Goal: Browse casually

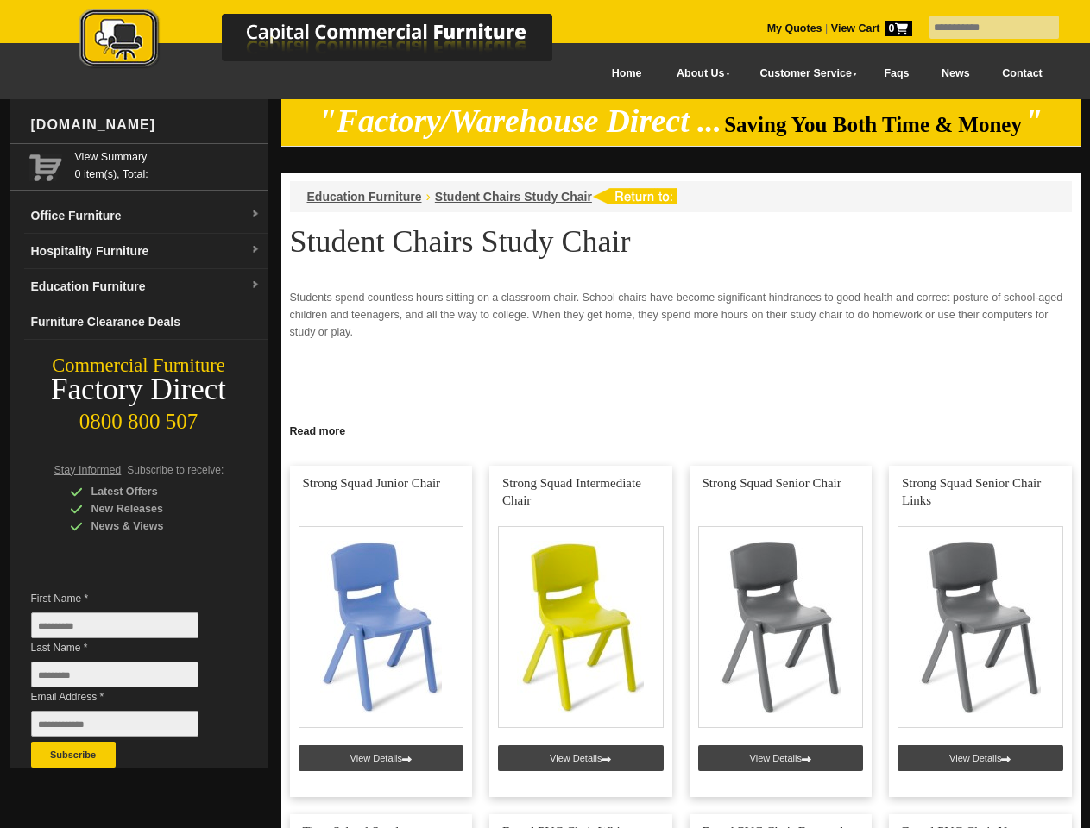
click at [983, 28] on input "text" at bounding box center [993, 27] width 129 height 23
click at [128, 679] on input "Last Name *" at bounding box center [114, 675] width 167 height 26
click at [73, 755] on button "Subscribe" at bounding box center [73, 755] width 85 height 26
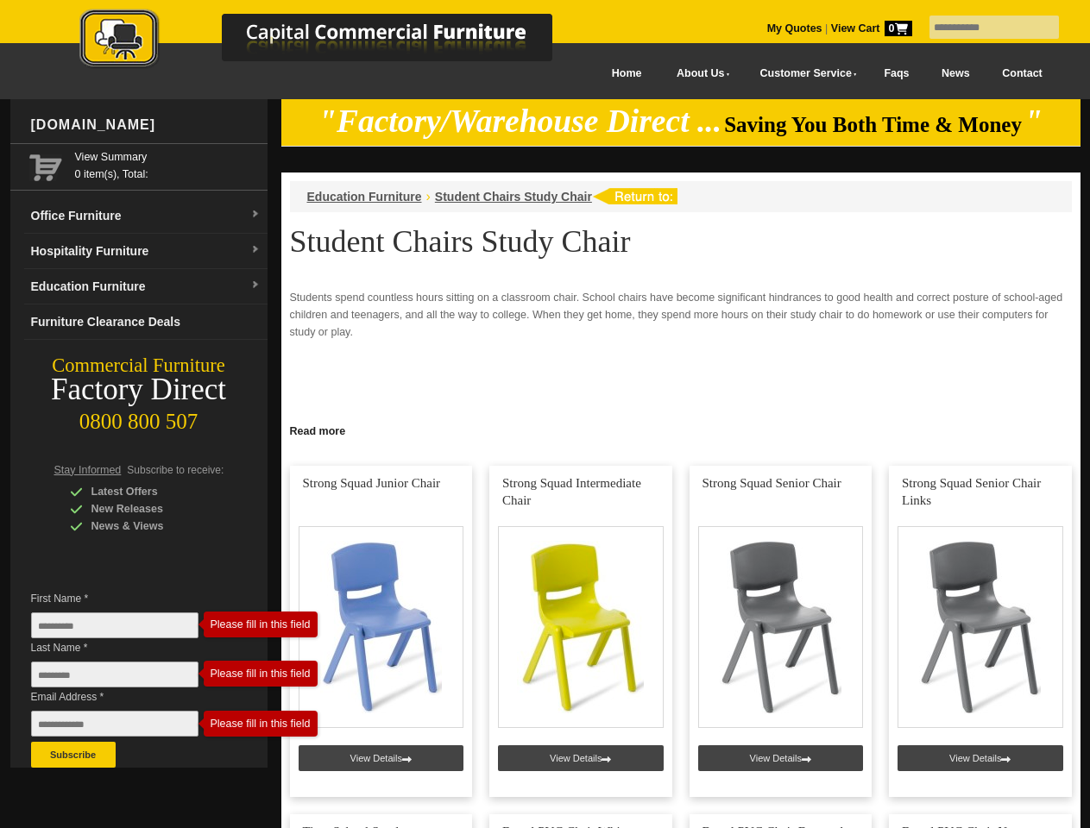
click at [681, 430] on link "Read more" at bounding box center [680, 429] width 799 height 22
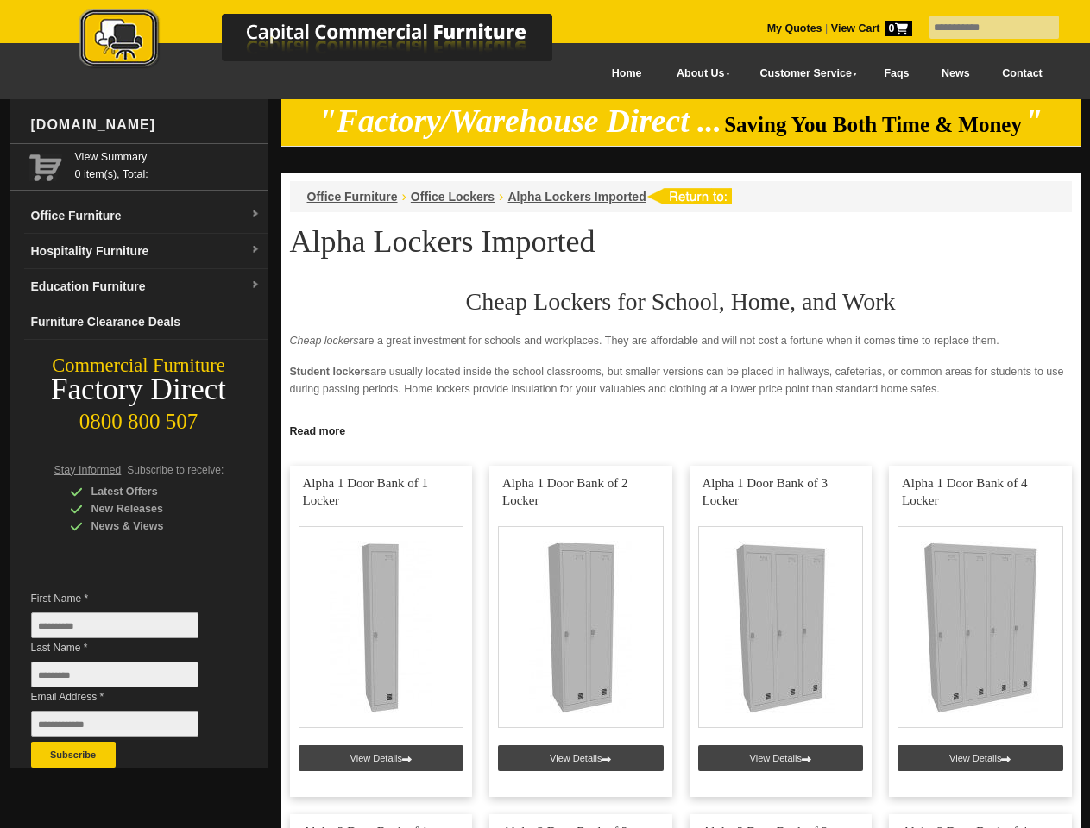
click at [983, 28] on input "text" at bounding box center [993, 27] width 129 height 23
click at [128, 679] on input "Last Name *" at bounding box center [114, 675] width 167 height 26
click at [73, 755] on button "Subscribe" at bounding box center [73, 755] width 85 height 26
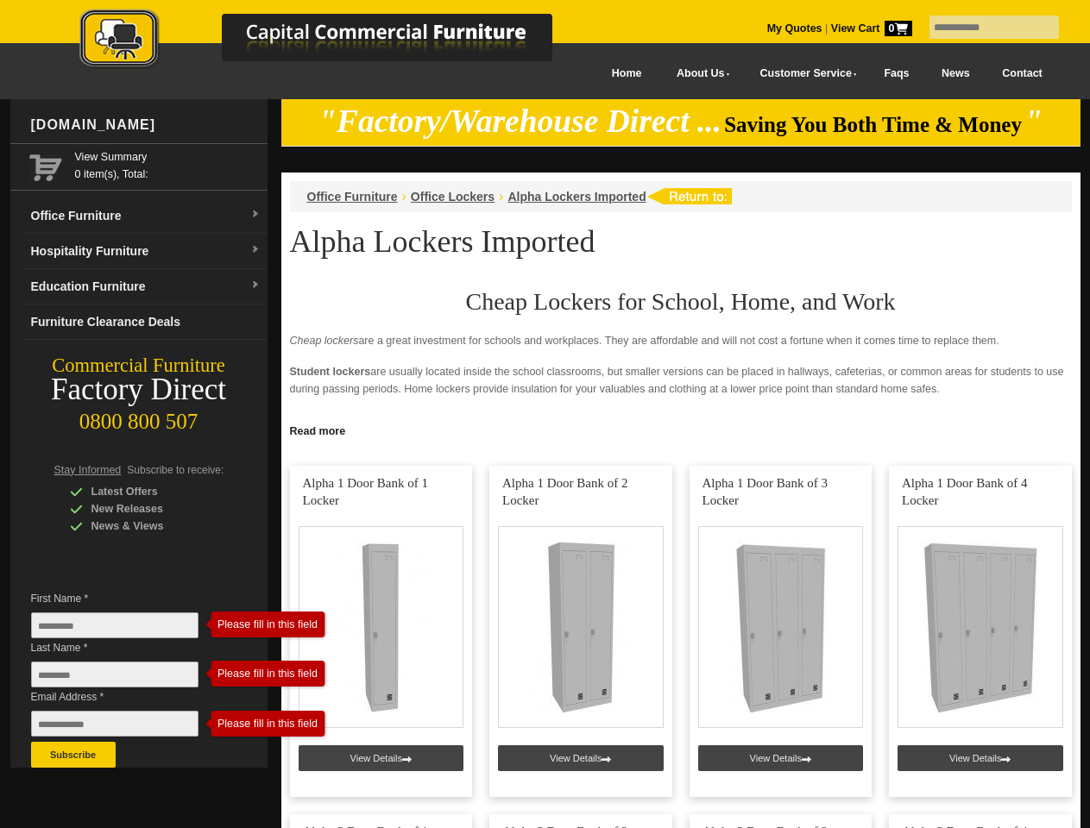
click at [681, 430] on link "Read more" at bounding box center [680, 429] width 799 height 22
